Goal: Task Accomplishment & Management: Use online tool/utility

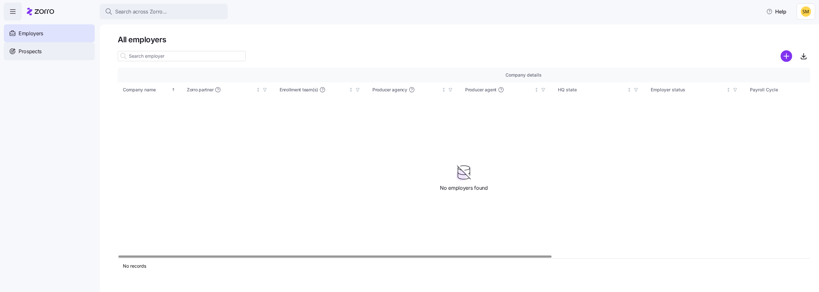
click at [39, 53] on span "Prospects" at bounding box center [30, 51] width 23 height 8
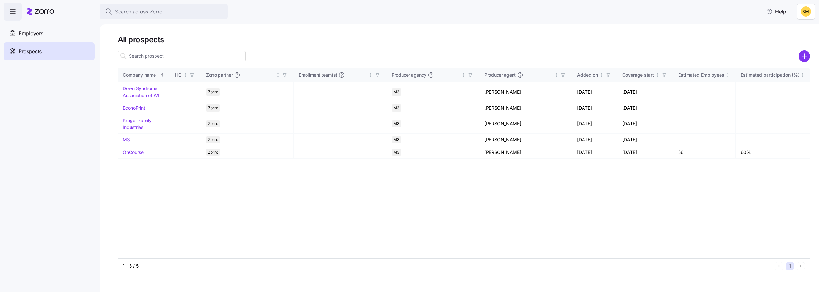
click at [494, 192] on div "Company name HQ Zorro partner Enrollment team(s) Producer agency Producer agent…" at bounding box center [464, 163] width 693 height 190
click at [613, 238] on div "Company name HQ Zorro partner Enrollment team(s) Producer agency Producer agent…" at bounding box center [464, 163] width 693 height 190
click at [138, 107] on link "EconoPrint" at bounding box center [134, 107] width 22 height 5
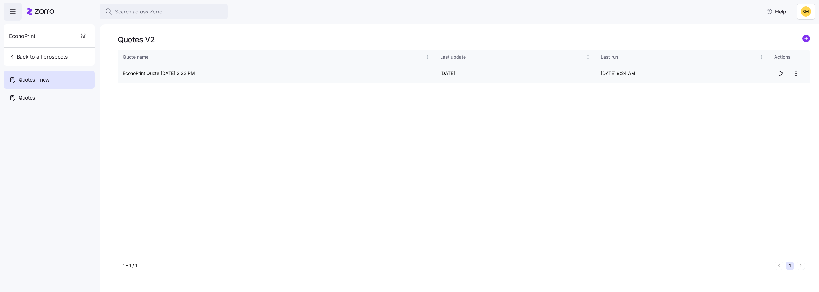
click at [781, 72] on icon "button" at bounding box center [781, 73] width 4 height 5
click at [36, 94] on div "Quotes" at bounding box center [49, 98] width 91 height 18
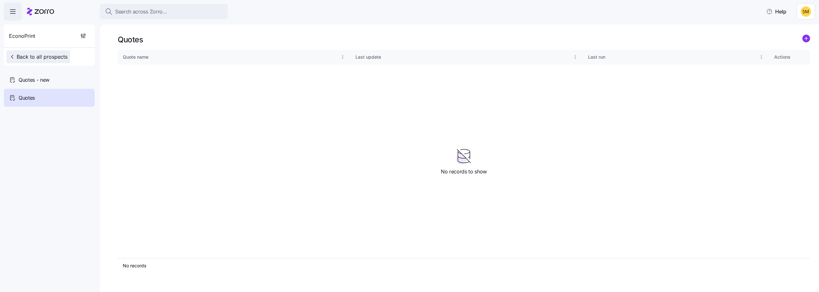
click at [15, 61] on button "Back to all prospects" at bounding box center [38, 56] width 64 height 13
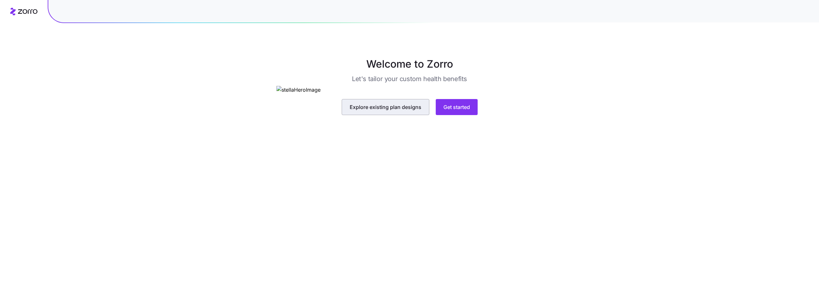
click at [395, 111] on span "Explore existing plan designs" at bounding box center [386, 107] width 72 height 8
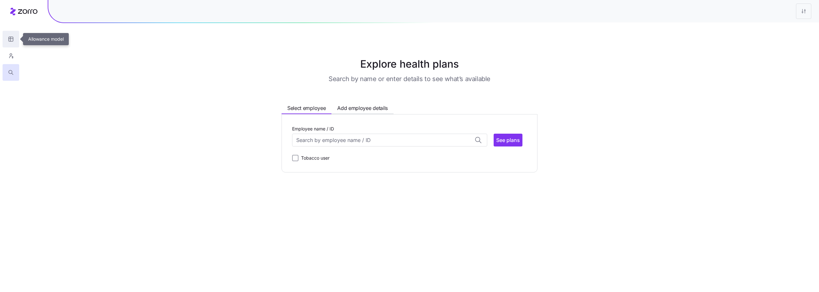
click at [15, 39] on button "button" at bounding box center [11, 39] width 17 height 17
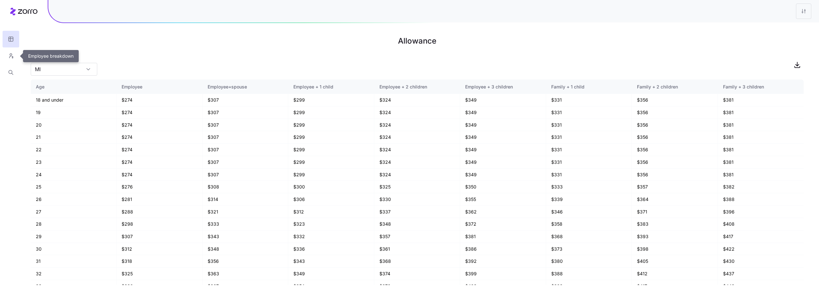
click at [11, 55] on icon "button" at bounding box center [11, 55] width 6 height 6
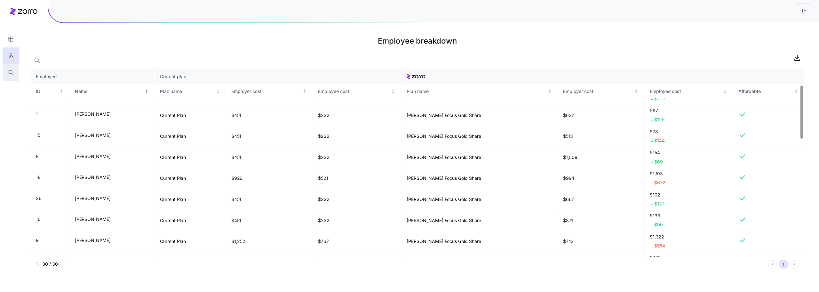
scroll to position [55, 0]
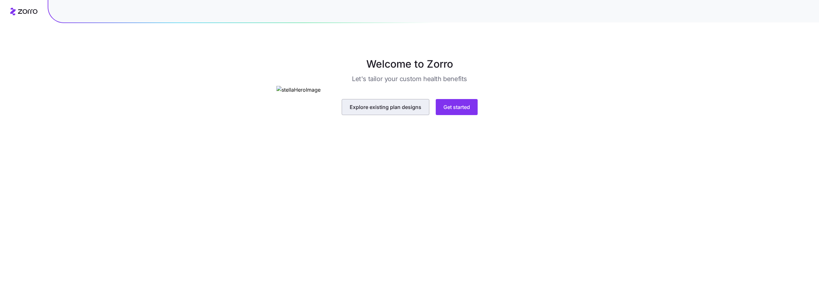
click at [388, 111] on span "Explore existing plan designs" at bounding box center [386, 107] width 72 height 8
click at [464, 111] on span "Get started" at bounding box center [457, 107] width 27 height 8
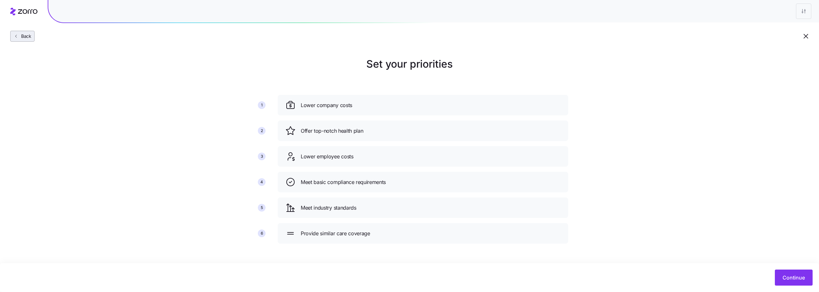
click at [28, 35] on span "Back" at bounding box center [25, 36] width 13 height 6
click at [24, 30] on div "Back" at bounding box center [409, 23] width 819 height 47
